Goal: Communication & Community: Answer question/provide support

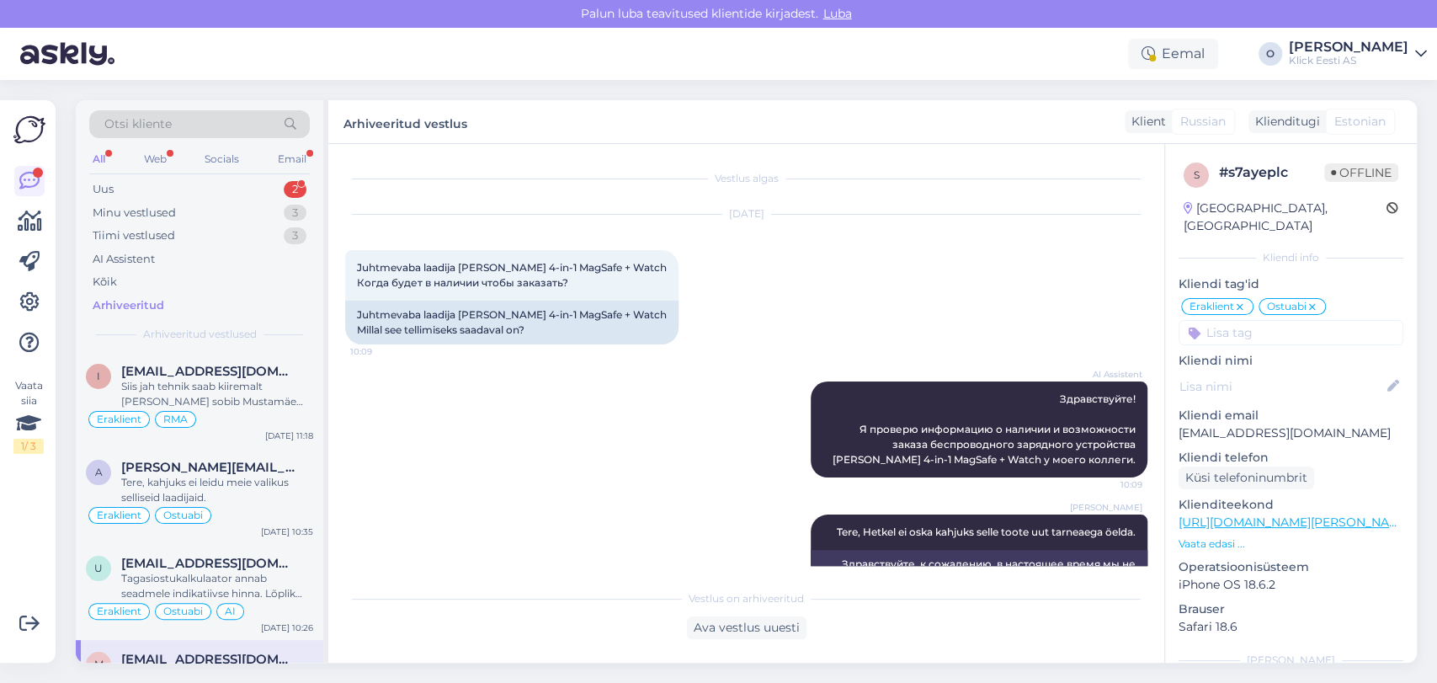
scroll to position [561, 0]
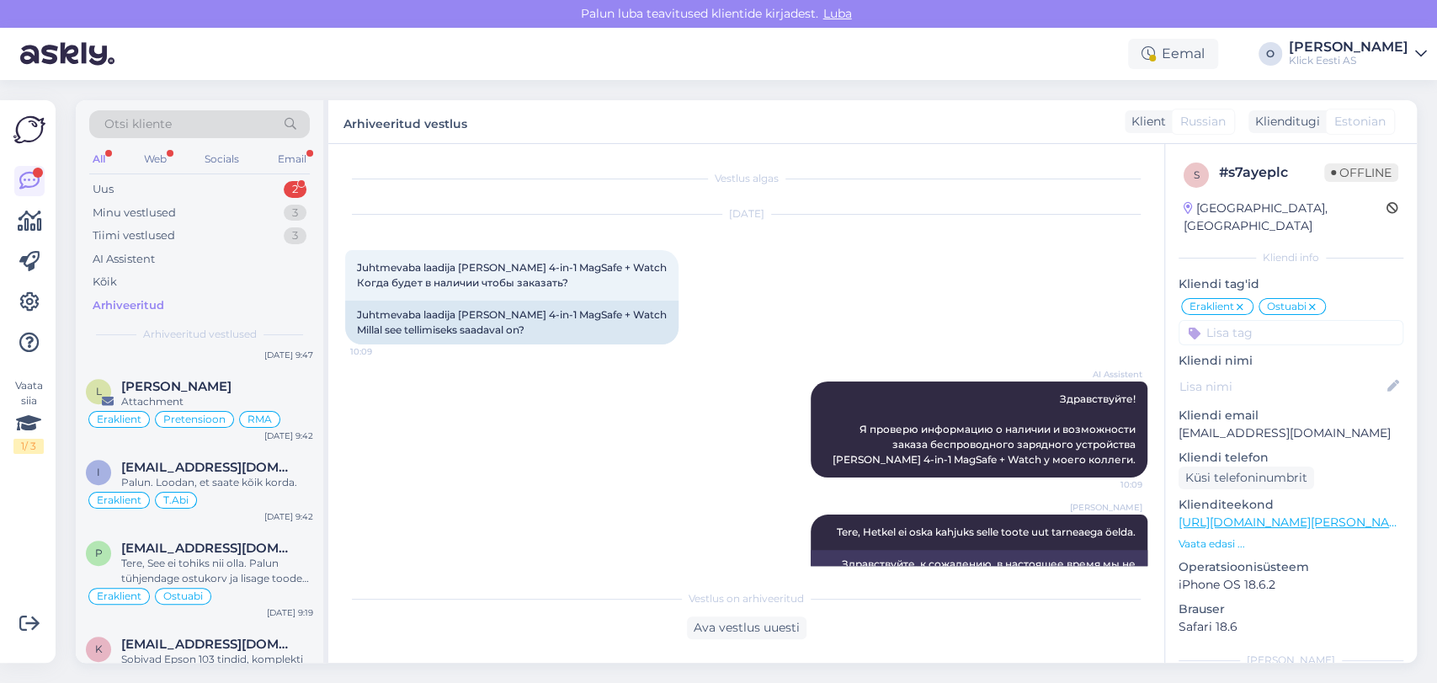
click at [227, 190] on div "Uus 2" at bounding box center [199, 190] width 221 height 24
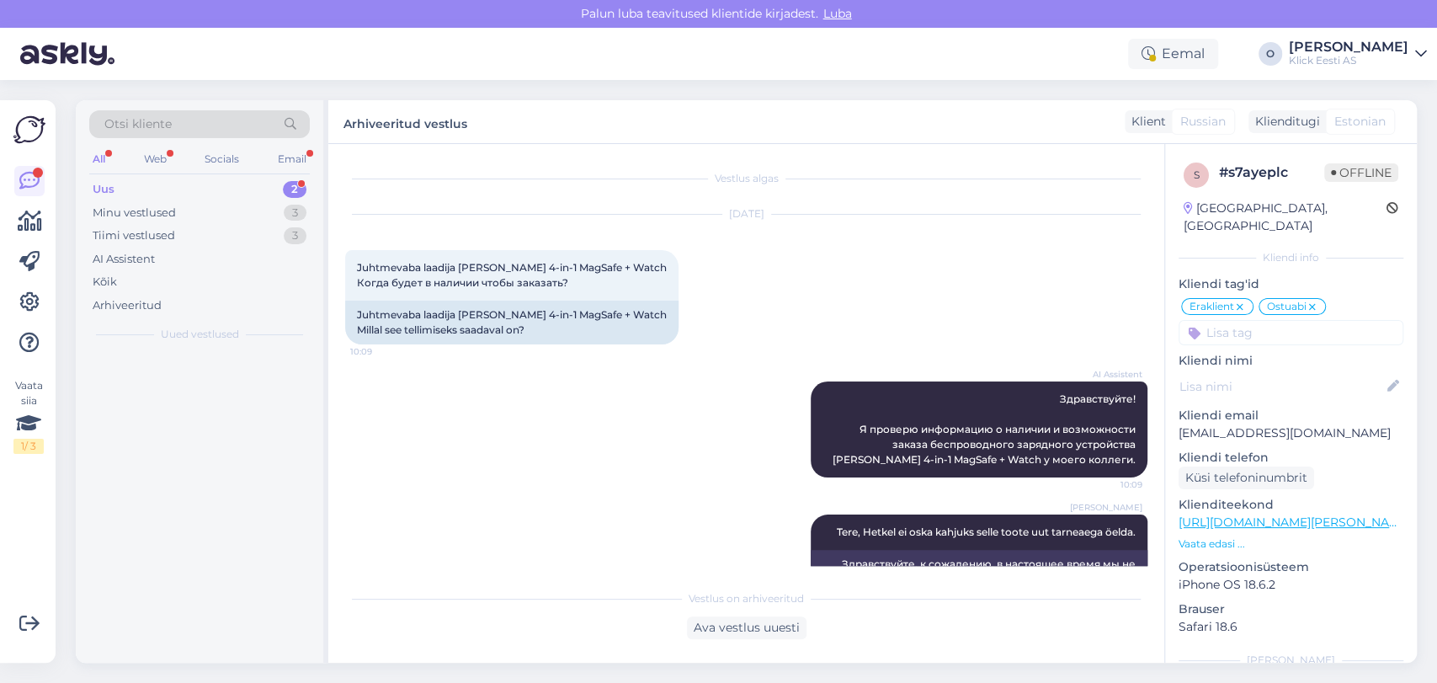
scroll to position [0, 0]
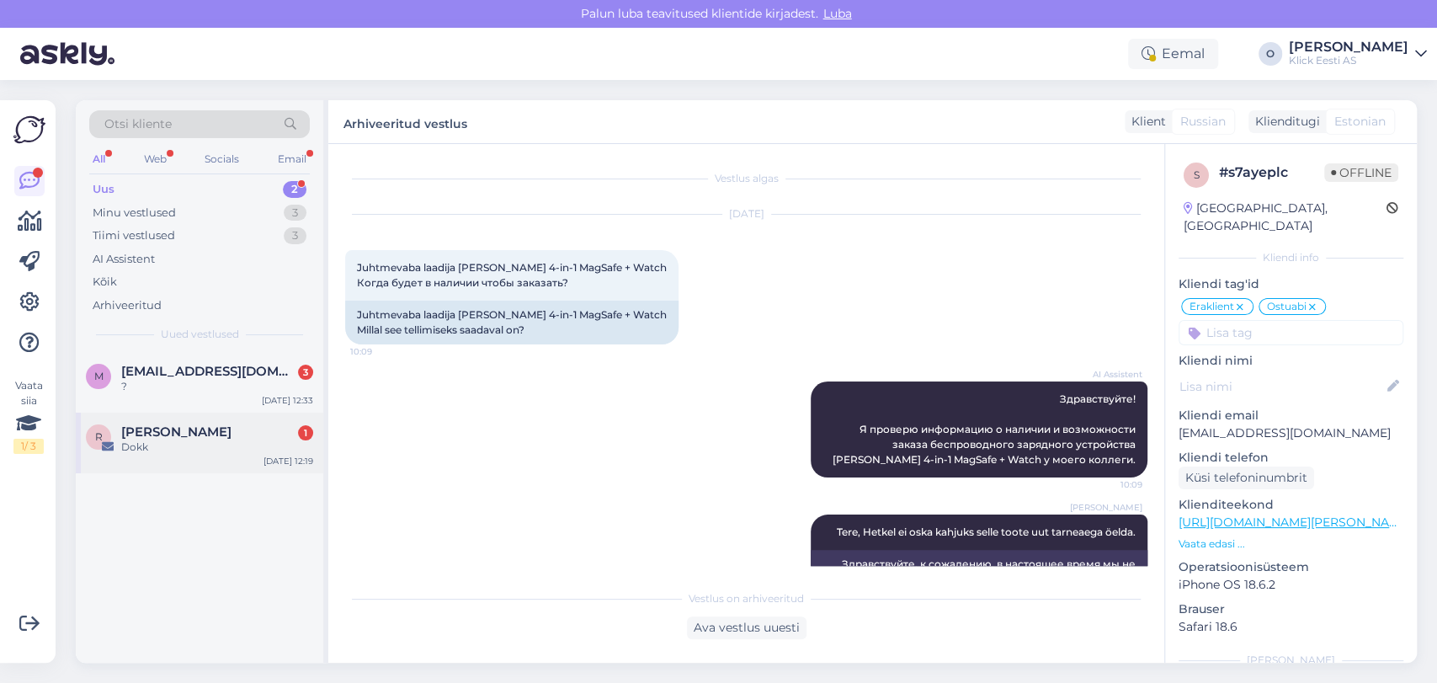
click at [145, 439] on div "Dokk" at bounding box center [217, 446] width 192 height 15
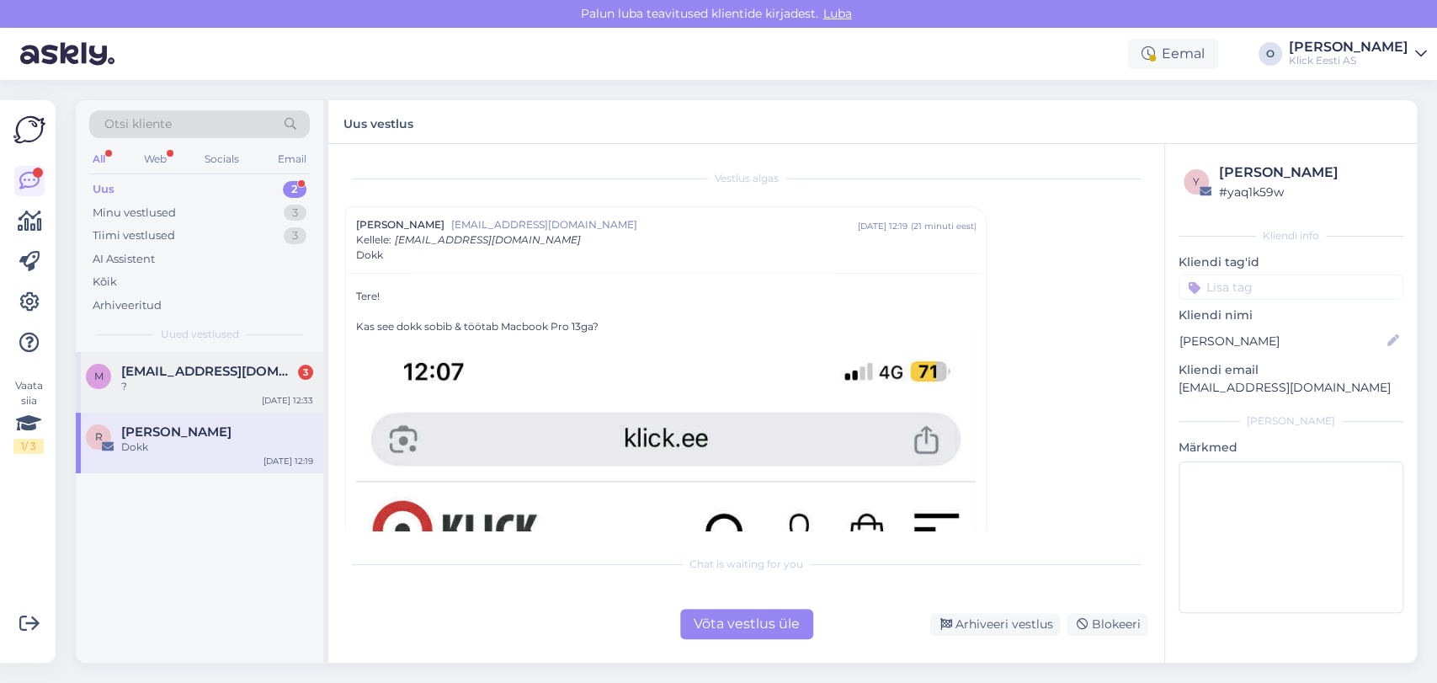
click at [170, 357] on div "m [EMAIL_ADDRESS][DOMAIN_NAME] 3 ? [DATE] 12:33" at bounding box center [199, 382] width 247 height 61
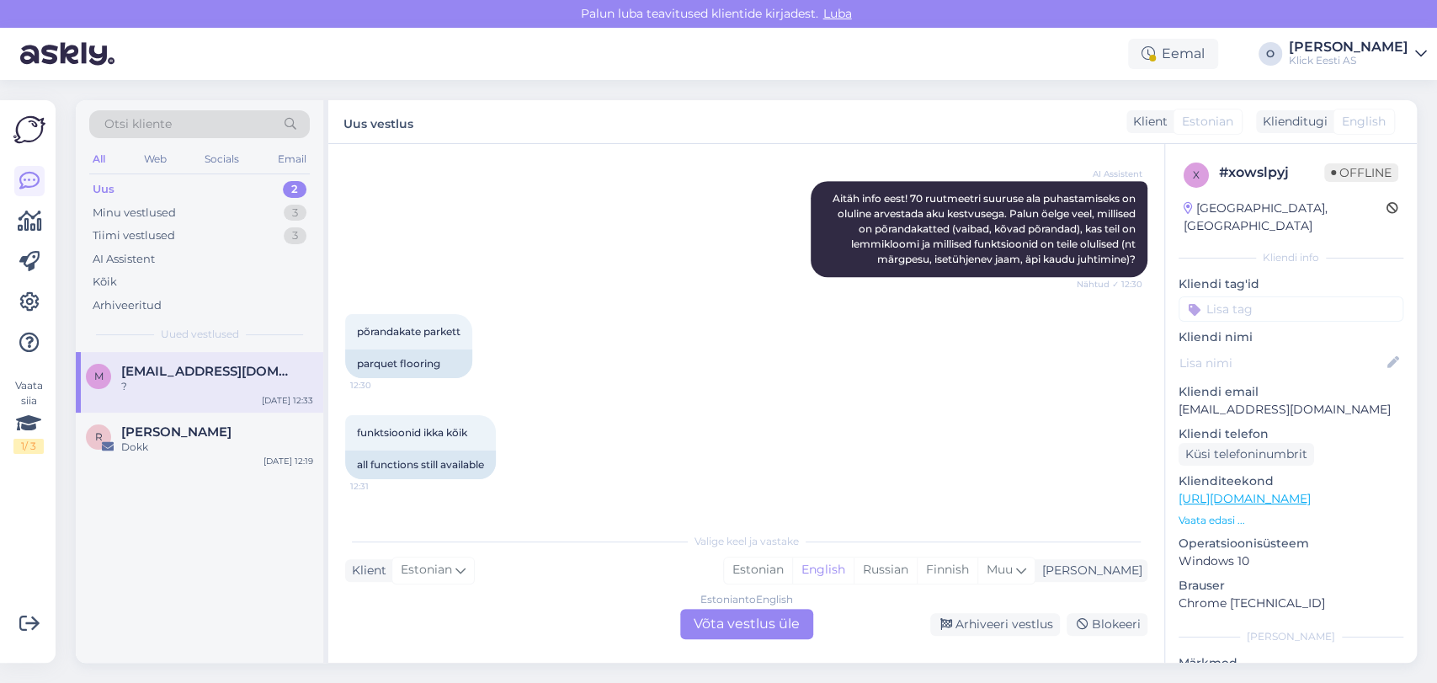
scroll to position [683, 0]
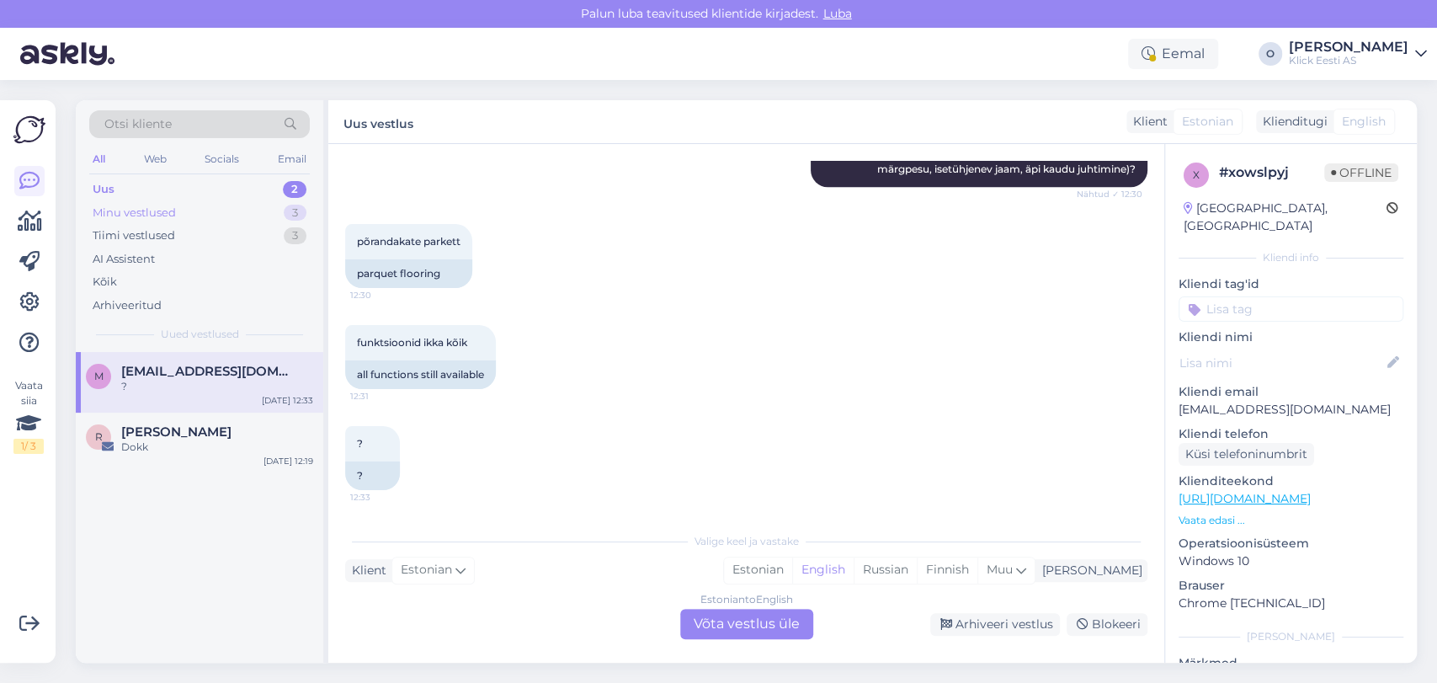
click at [274, 209] on div "Minu vestlused 3" at bounding box center [199, 213] width 221 height 24
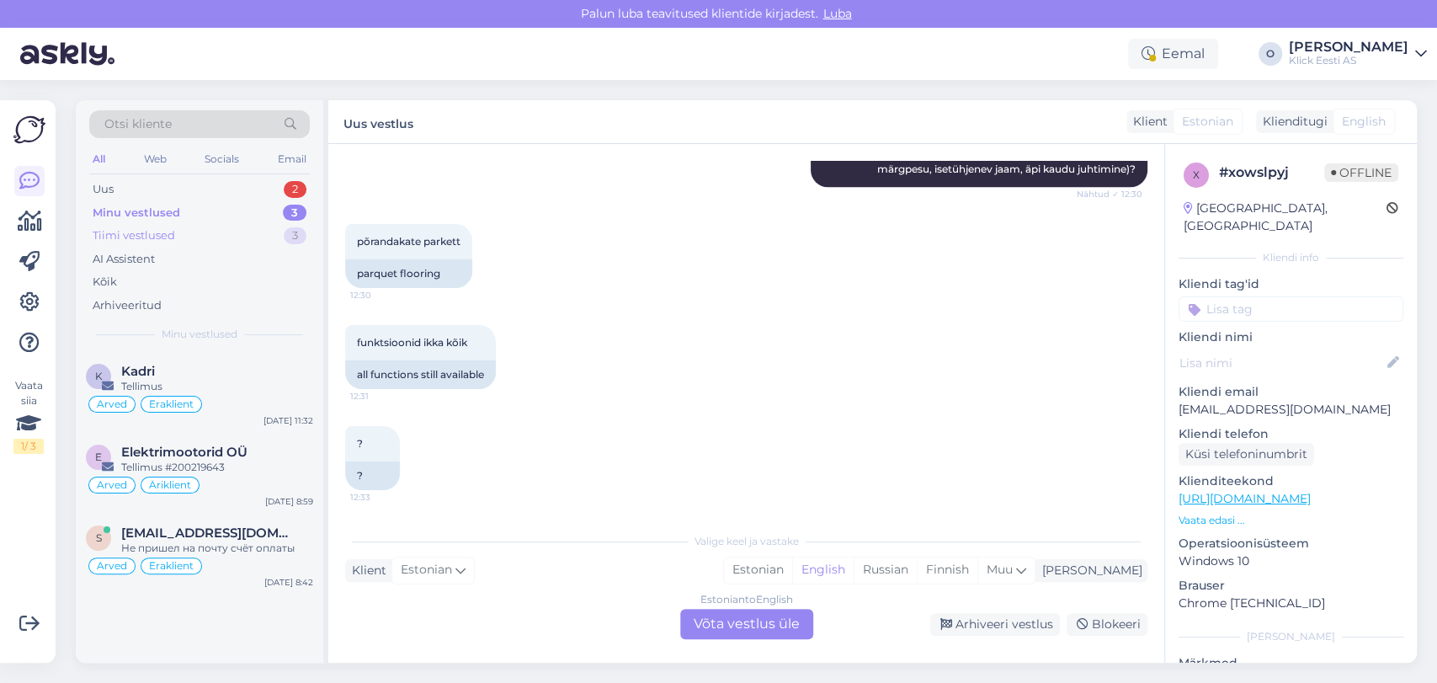
click at [263, 227] on div "Tiimi vestlused 3" at bounding box center [199, 236] width 221 height 24
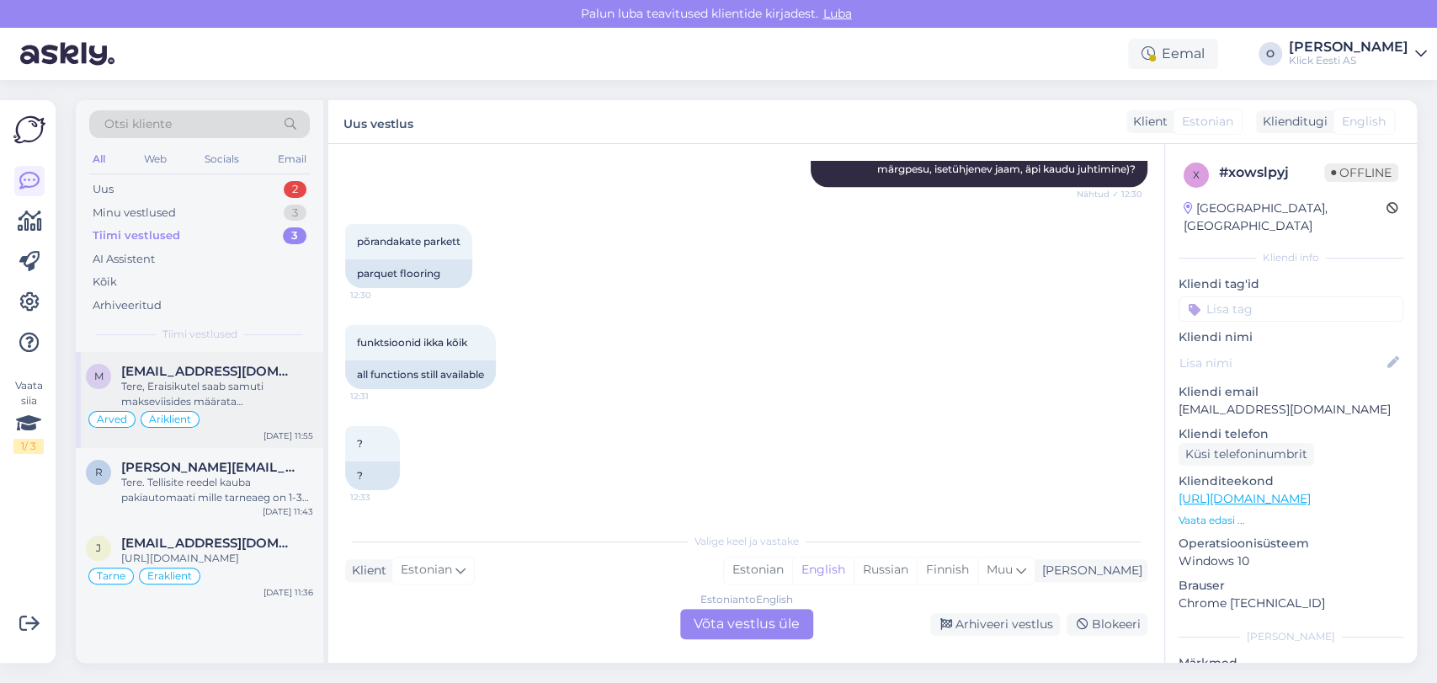
click at [216, 359] on div "m [EMAIL_ADDRESS][DOMAIN_NAME] Tere, Eraisikutel saab samuti makseviisides määr…" at bounding box center [199, 400] width 247 height 96
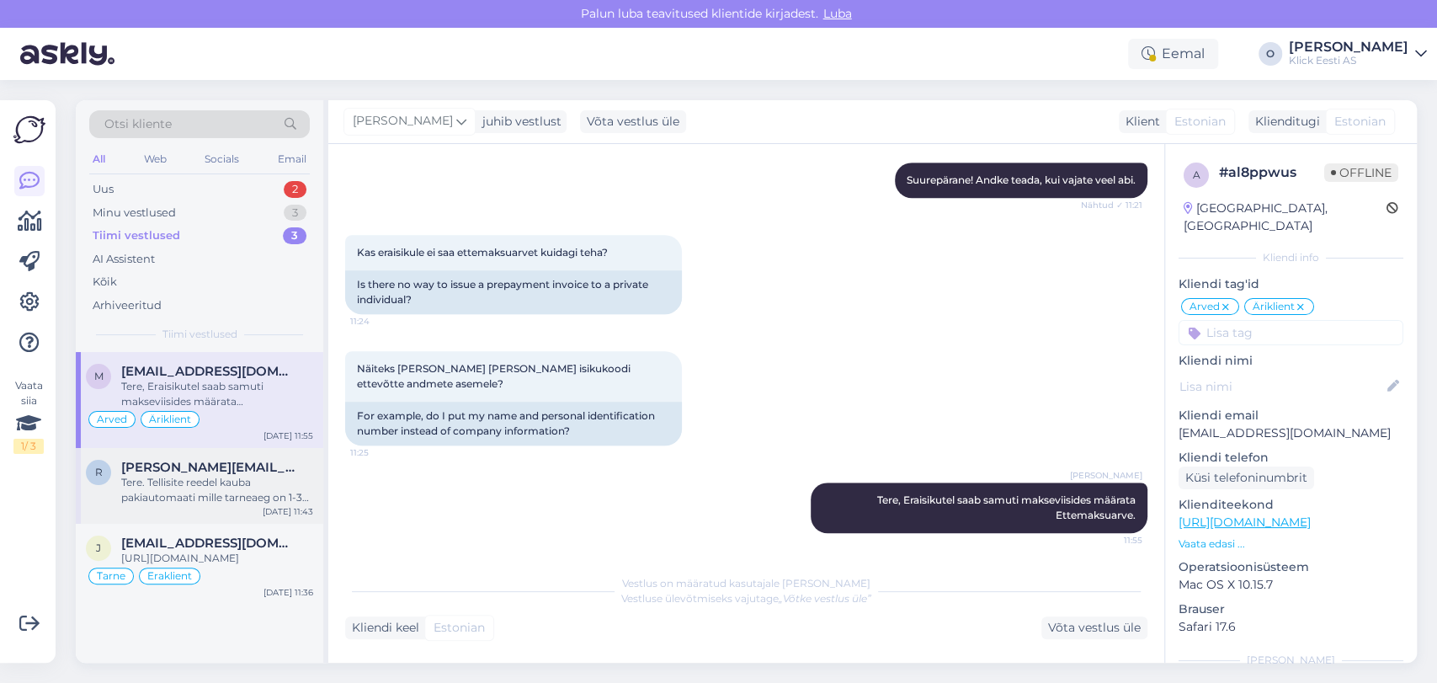
click at [217, 460] on span "[PERSON_NAME][EMAIL_ADDRESS][DOMAIN_NAME]" at bounding box center [208, 467] width 175 height 15
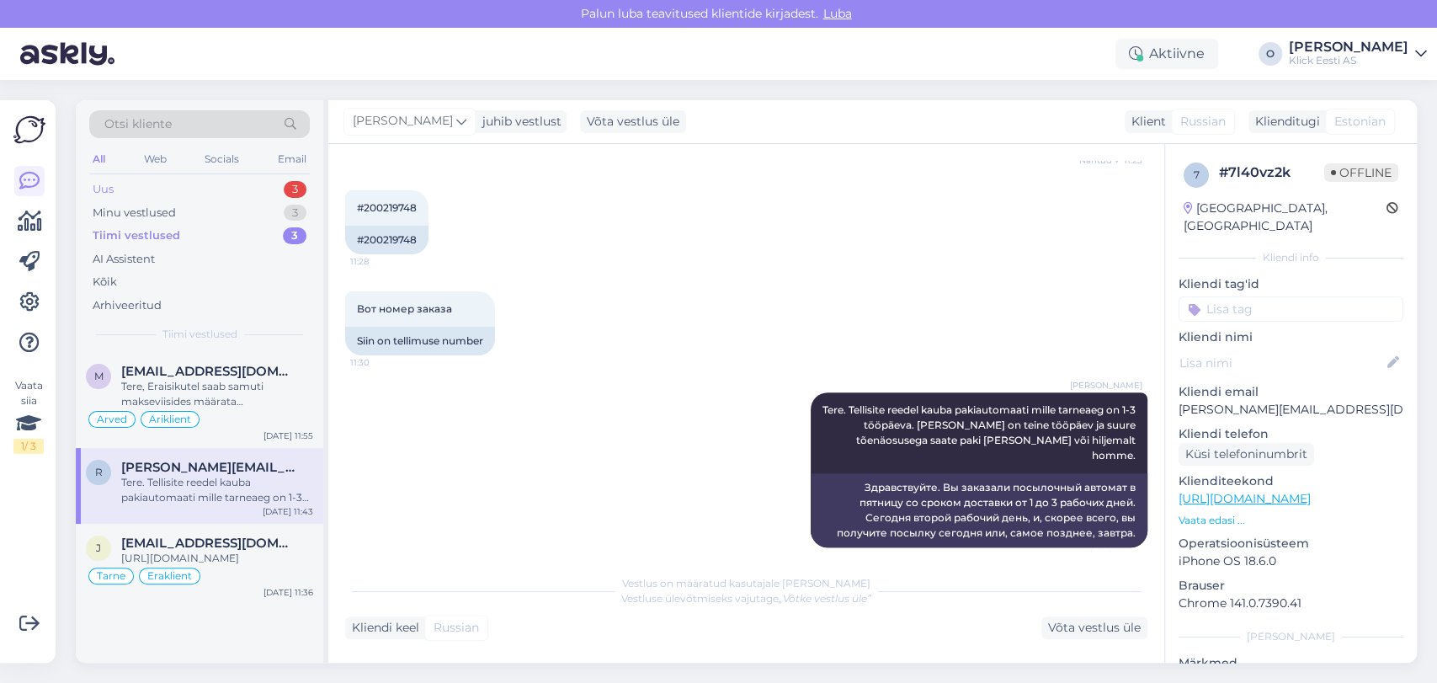
click at [168, 178] on div "Uus 3" at bounding box center [199, 190] width 221 height 24
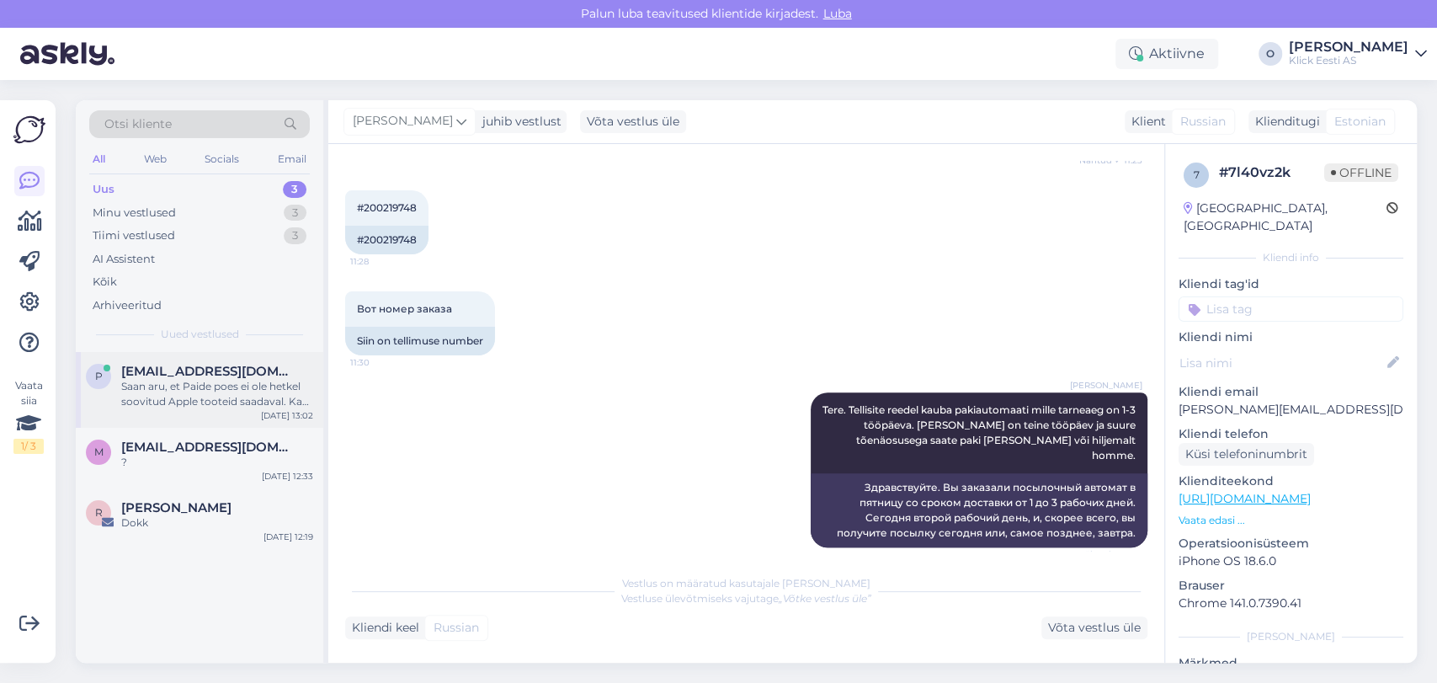
click at [149, 386] on div "Saan aru, et Paide poes ei ole hetkel soovitud Apple tooteid saadaval. Kas soov…" at bounding box center [217, 394] width 192 height 30
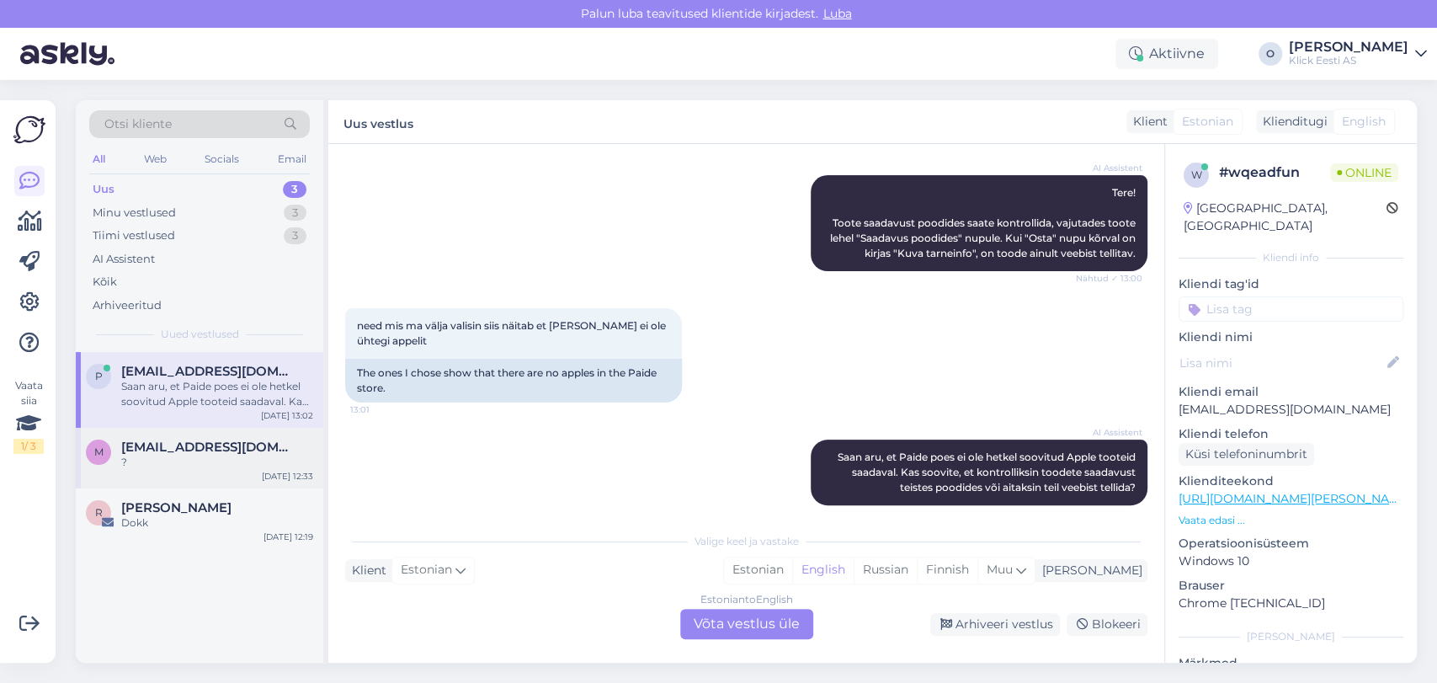
click at [152, 449] on span "[EMAIL_ADDRESS][DOMAIN_NAME]" at bounding box center [208, 446] width 175 height 15
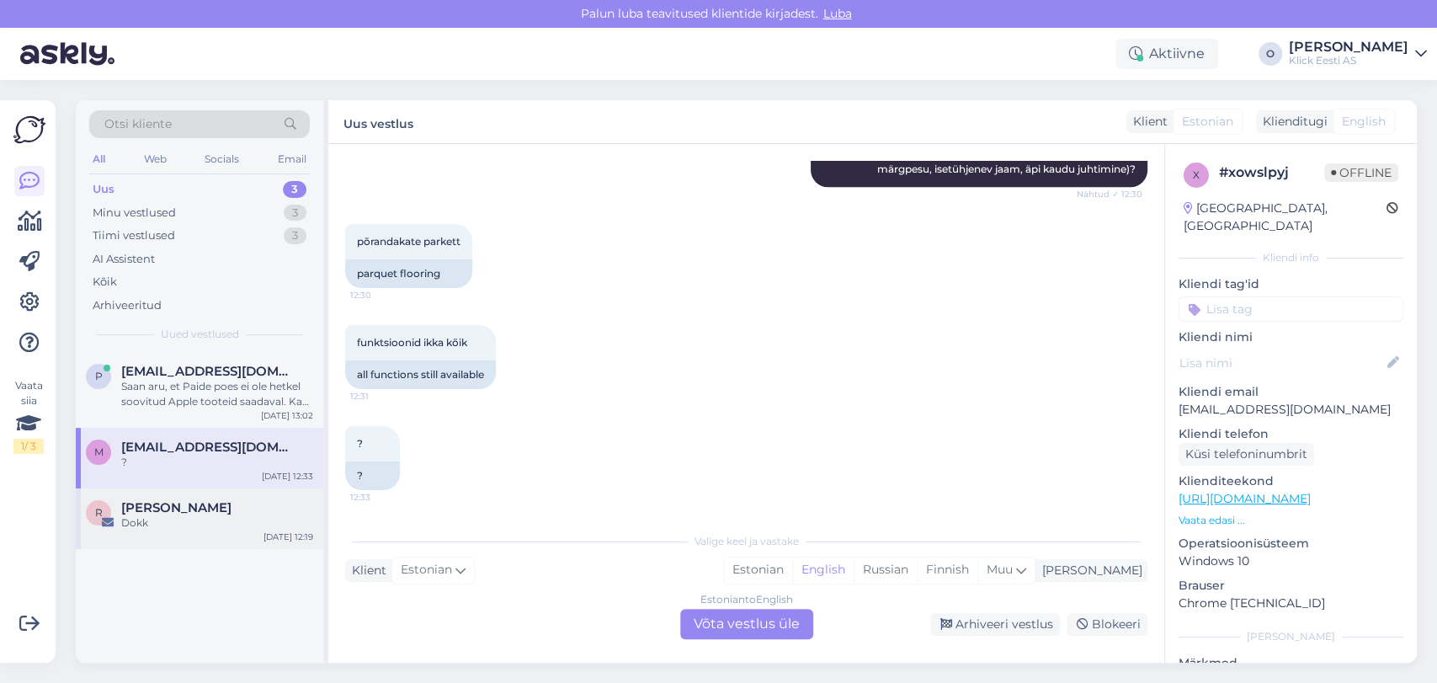
click at [141, 503] on span "[PERSON_NAME]" at bounding box center [176, 507] width 110 height 15
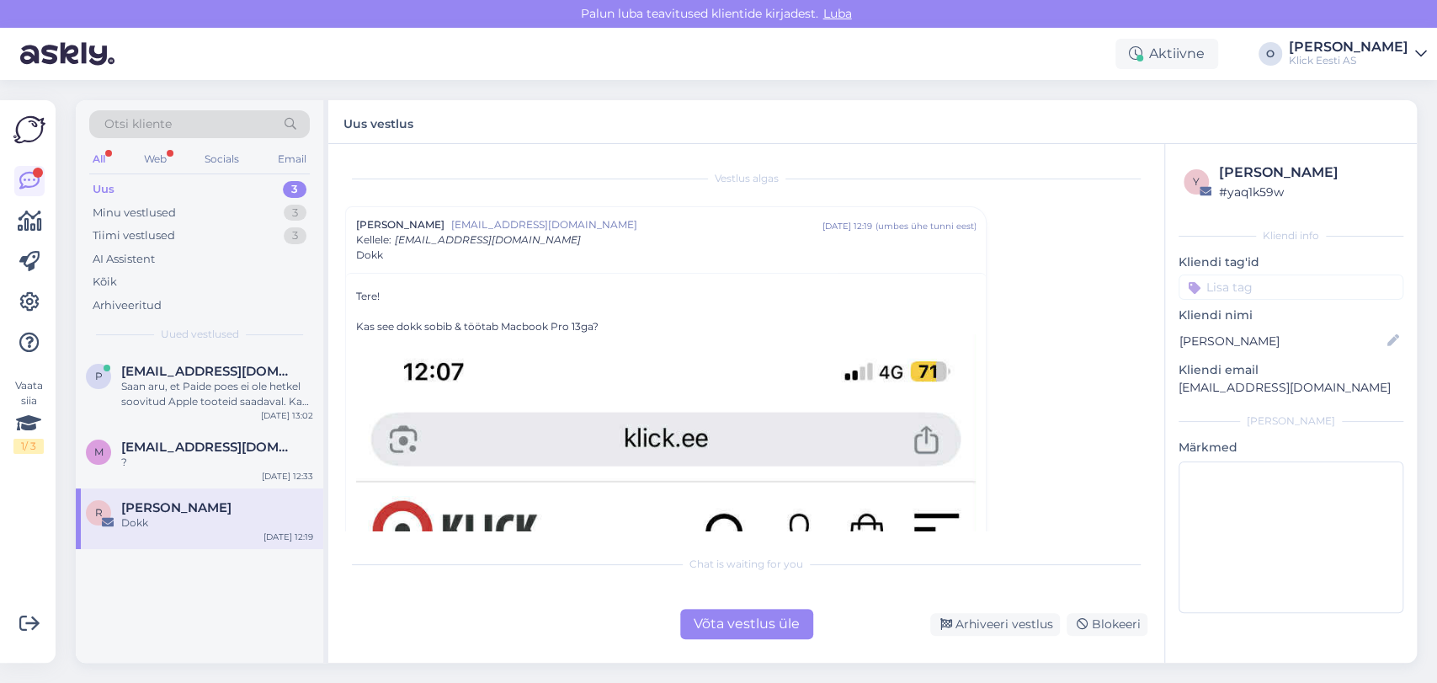
click at [182, 189] on div "Uus 3" at bounding box center [199, 190] width 221 height 24
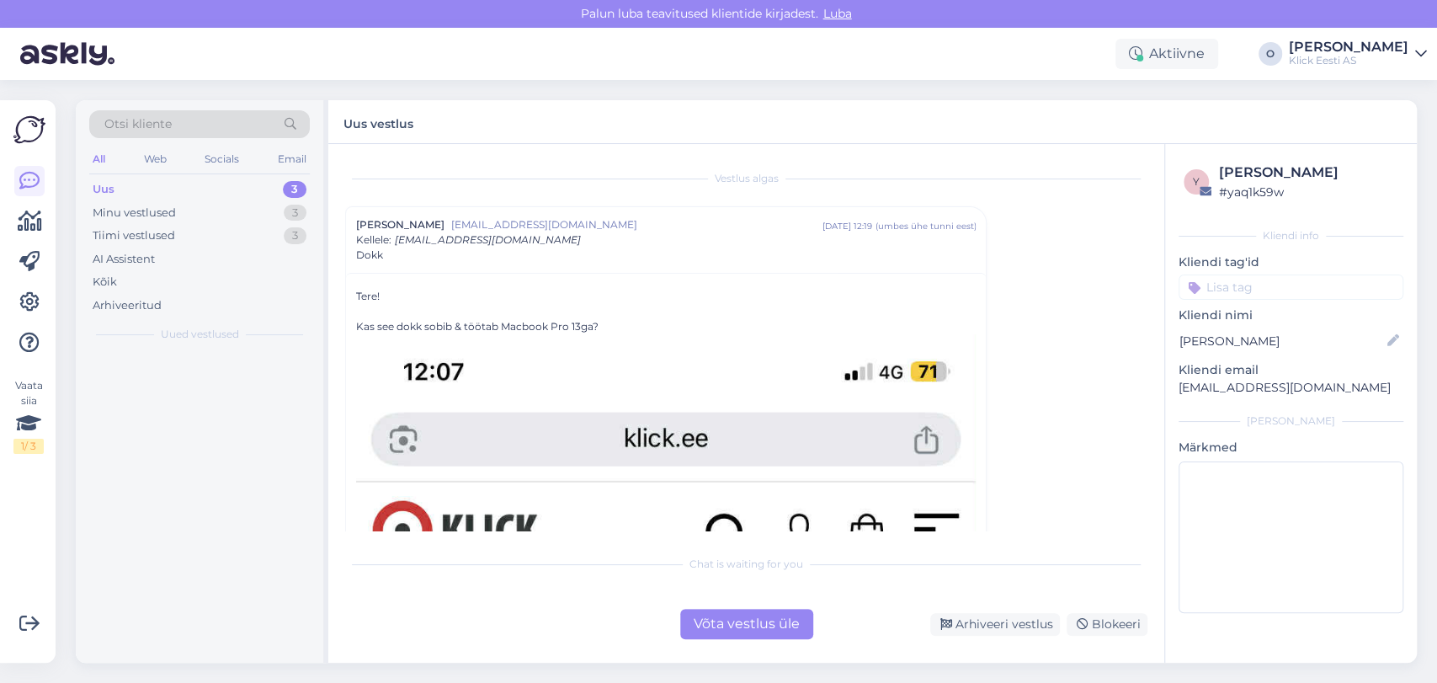
click at [182, 189] on div "Uus 3" at bounding box center [199, 190] width 221 height 24
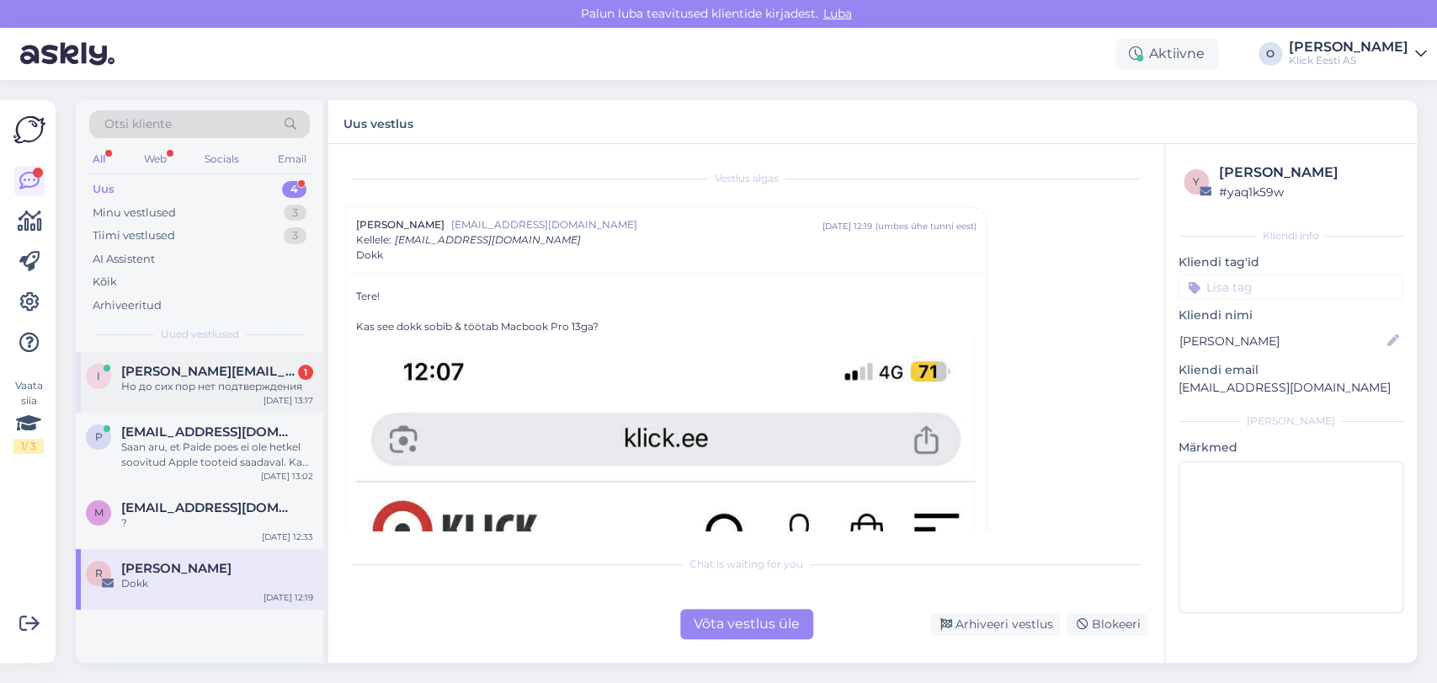
click at [219, 385] on div "Но до сих пор нет подтверждения" at bounding box center [217, 386] width 192 height 15
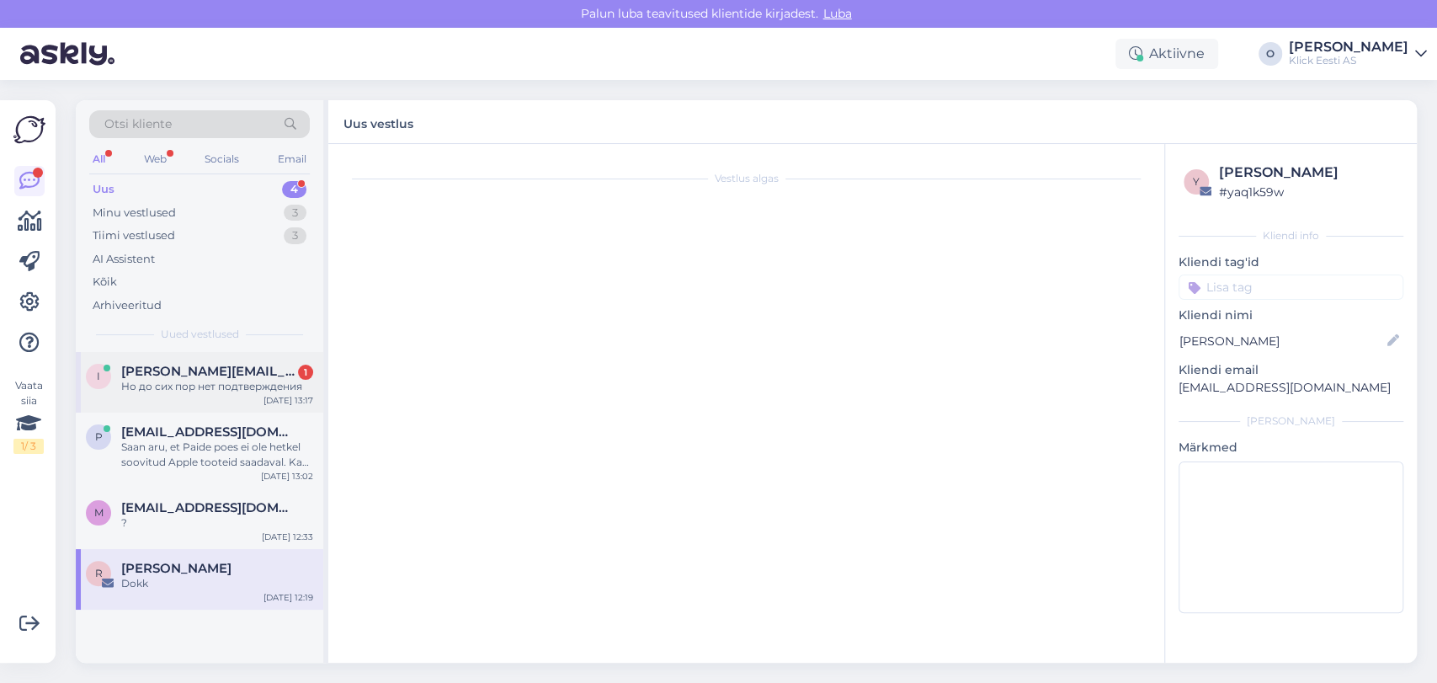
scroll to position [202, 0]
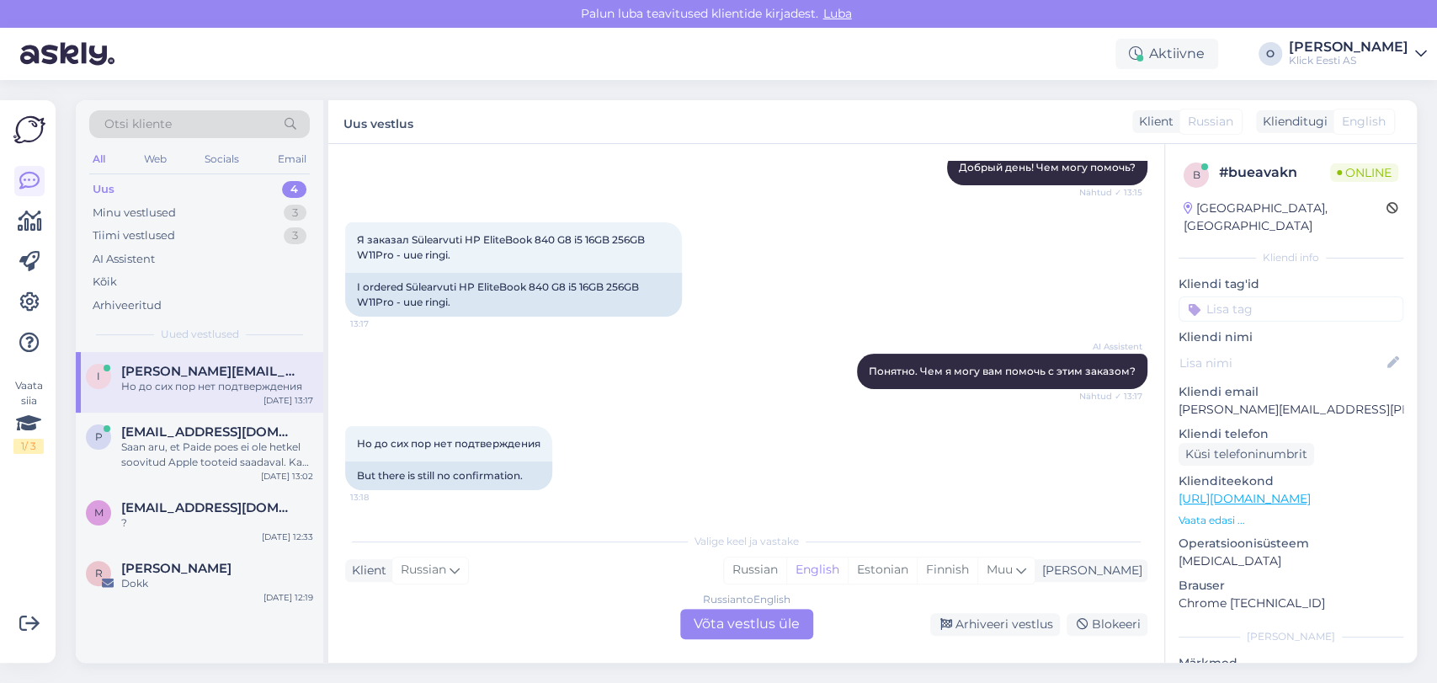
click at [1233, 401] on p "[PERSON_NAME][EMAIL_ADDRESS][PERSON_NAME][DOMAIN_NAME]" at bounding box center [1291, 410] width 225 height 18
copy p "[PERSON_NAME][EMAIL_ADDRESS][PERSON_NAME][DOMAIN_NAME]"
